Goal: Task Accomplishment & Management: Use online tool/utility

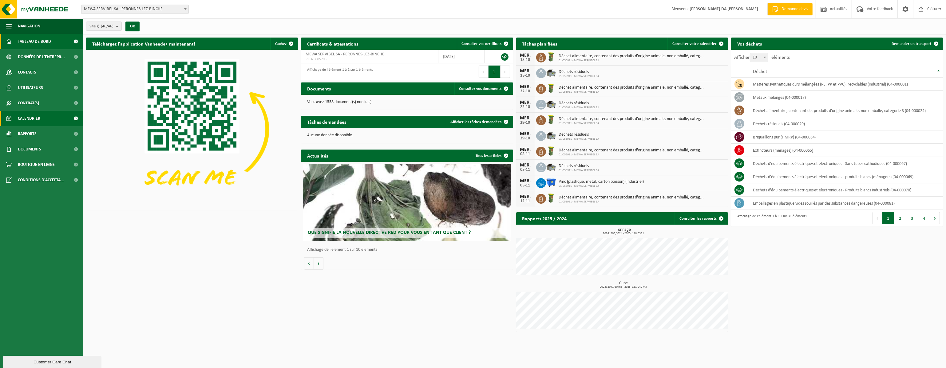
click at [26, 120] on span "Calendrier" at bounding box center [29, 118] width 22 height 15
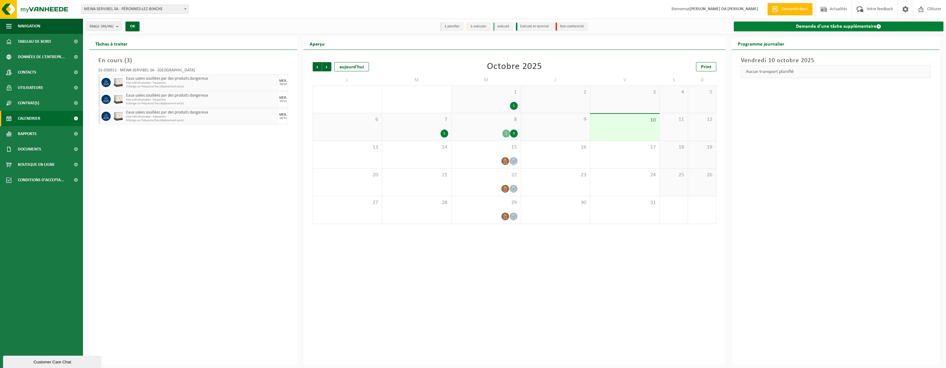
click at [770, 28] on link "Demande d'une tâche supplémentaire" at bounding box center [839, 27] width 210 height 10
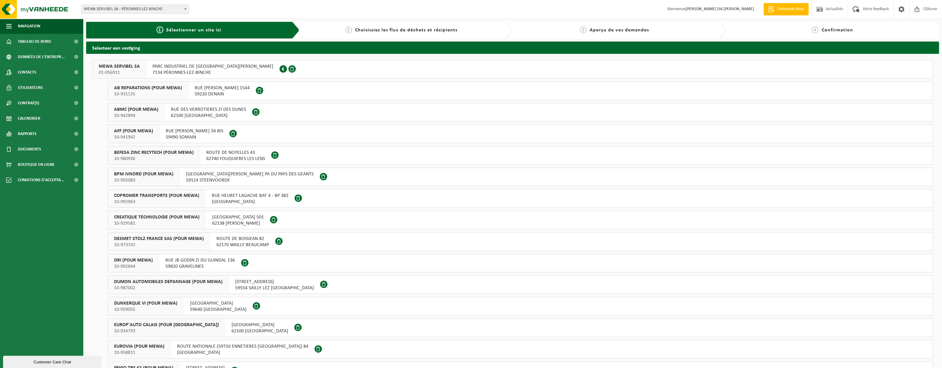
click at [215, 75] on span "7134 PÉRONNES-LEZ-BINCHE" at bounding box center [212, 72] width 121 height 6
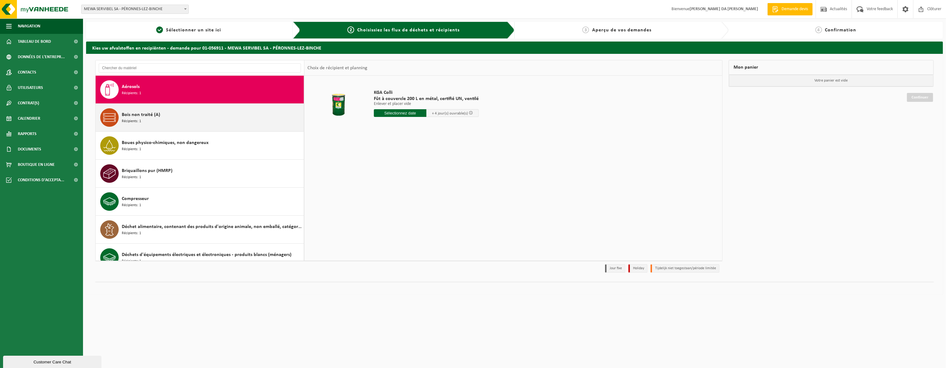
click at [213, 115] on div "Bois non traité (A) Récipients: 1" at bounding box center [212, 117] width 180 height 18
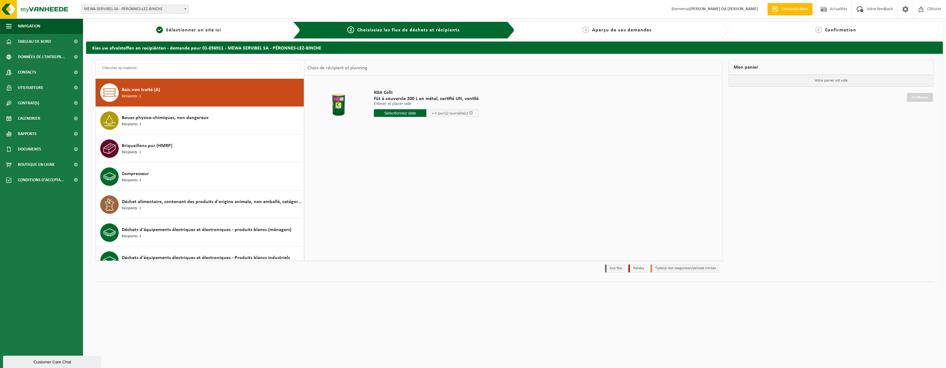
scroll to position [28, 0]
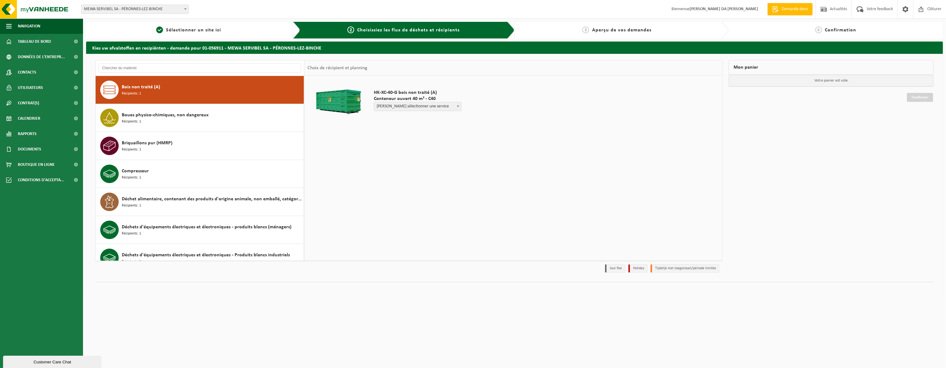
click at [403, 110] on span "Veuillez sélectionner une service" at bounding box center [417, 106] width 87 height 9
select select "P2PL-VEL-048386_HK-XC-40-GN-00_04-000200_46"
click at [386, 118] on input "text" at bounding box center [397, 118] width 47 height 8
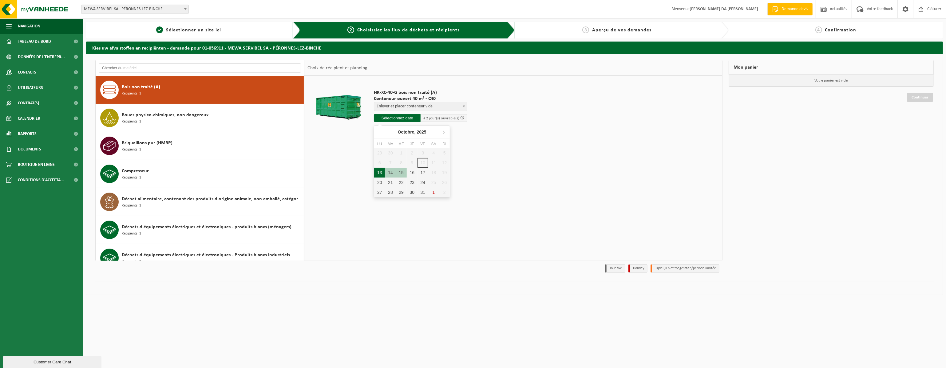
click at [380, 171] on div "13" at bounding box center [379, 172] width 11 height 10
type input "à partir de 2025-10-13"
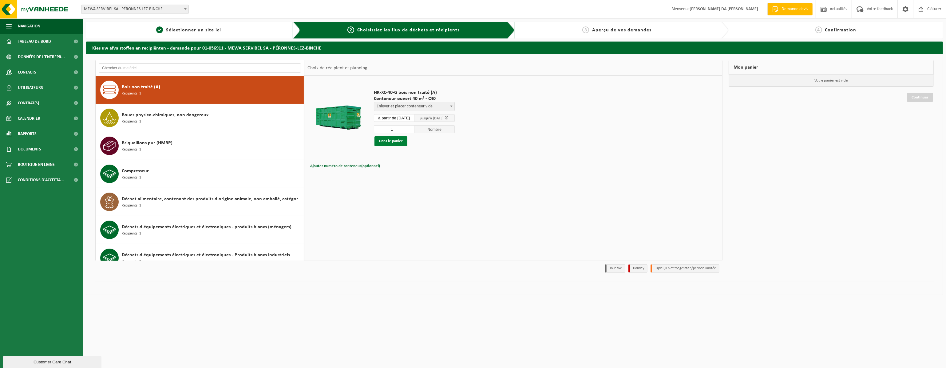
click at [391, 141] on button "Dans le panier" at bounding box center [390, 141] width 33 height 10
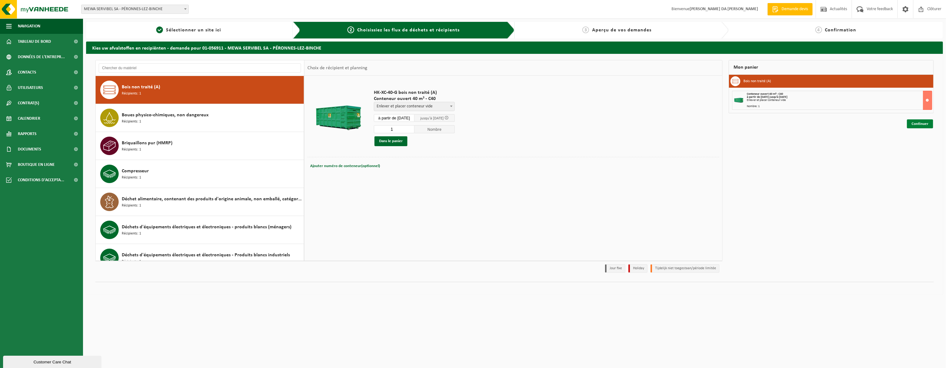
click at [919, 124] on link "Continuer" at bounding box center [920, 123] width 26 height 9
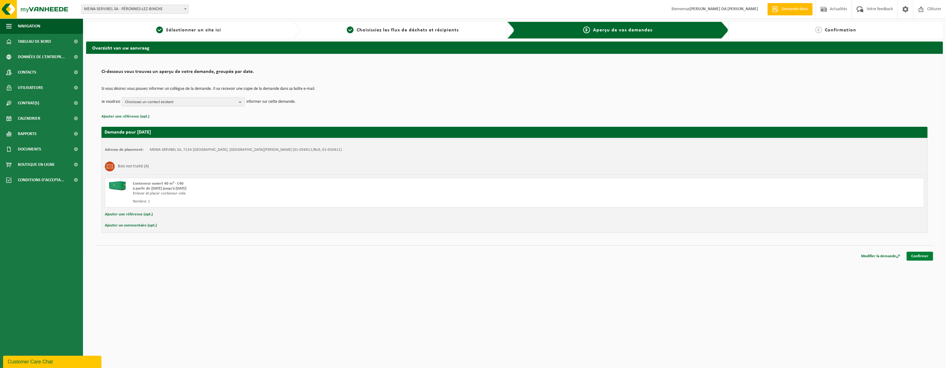
click at [917, 254] on link "Confirmer" at bounding box center [919, 255] width 26 height 9
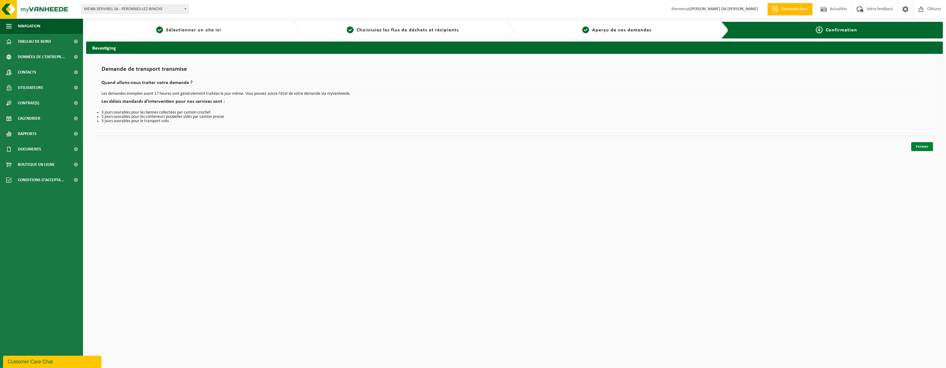
click at [920, 145] on link "Fermer" at bounding box center [922, 146] width 22 height 9
